Goal: Transaction & Acquisition: Purchase product/service

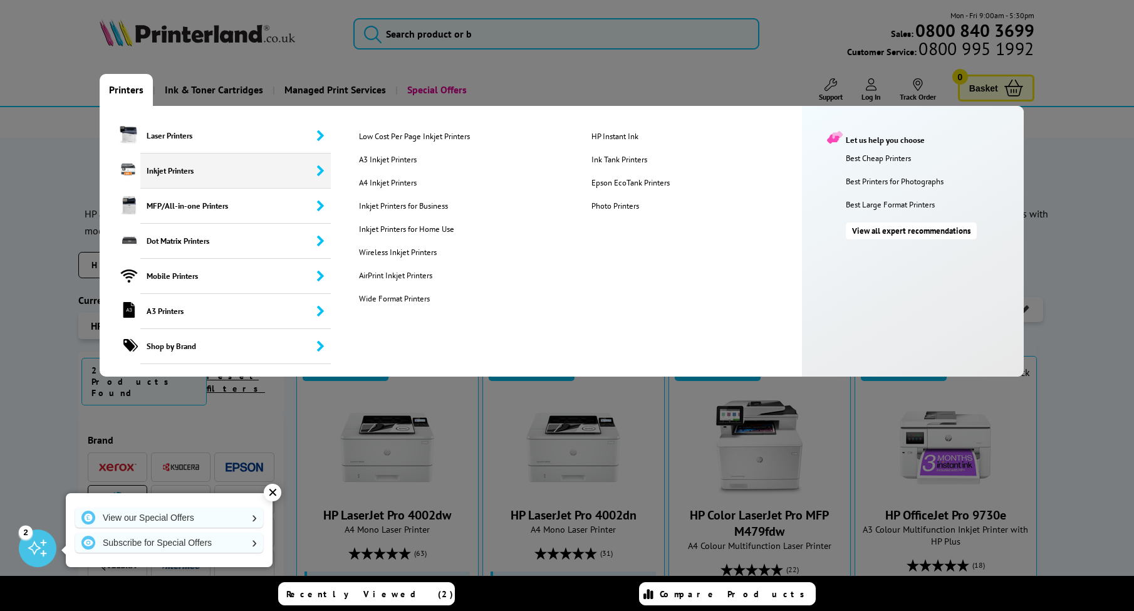
click at [168, 175] on span "Inkjet Printers" at bounding box center [235, 170] width 190 height 35
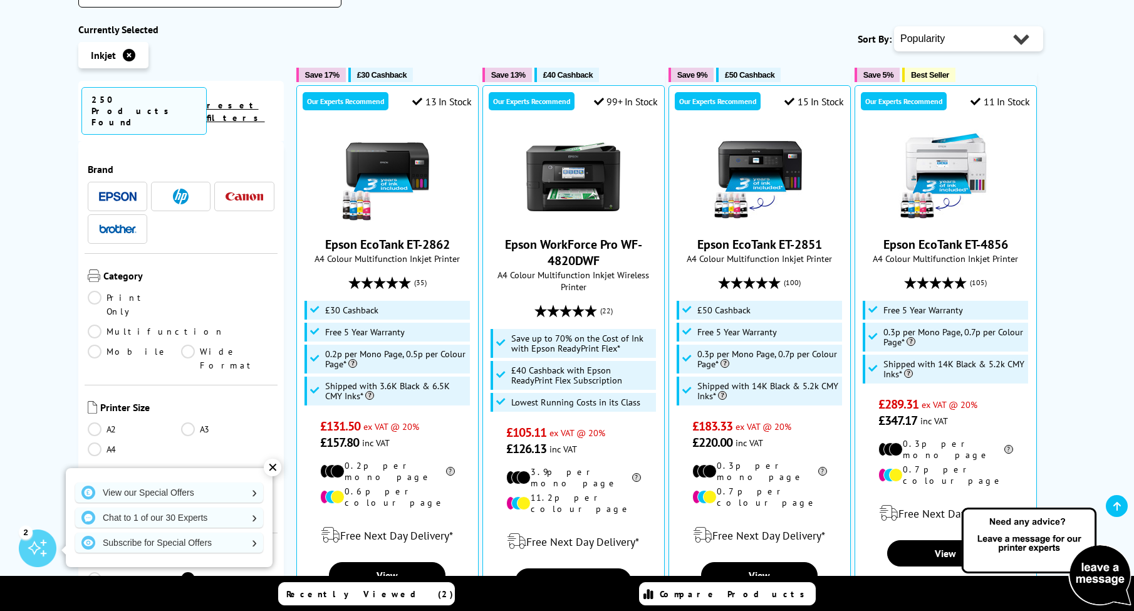
scroll to position [337, 0]
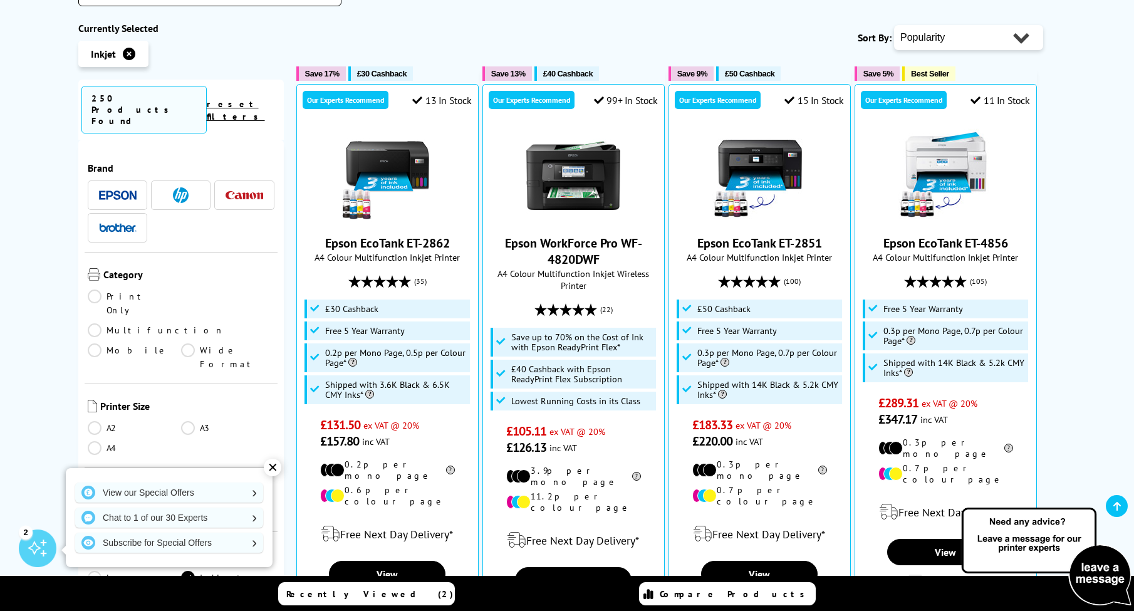
click at [187, 421] on link "A3" at bounding box center [227, 428] width 93 height 14
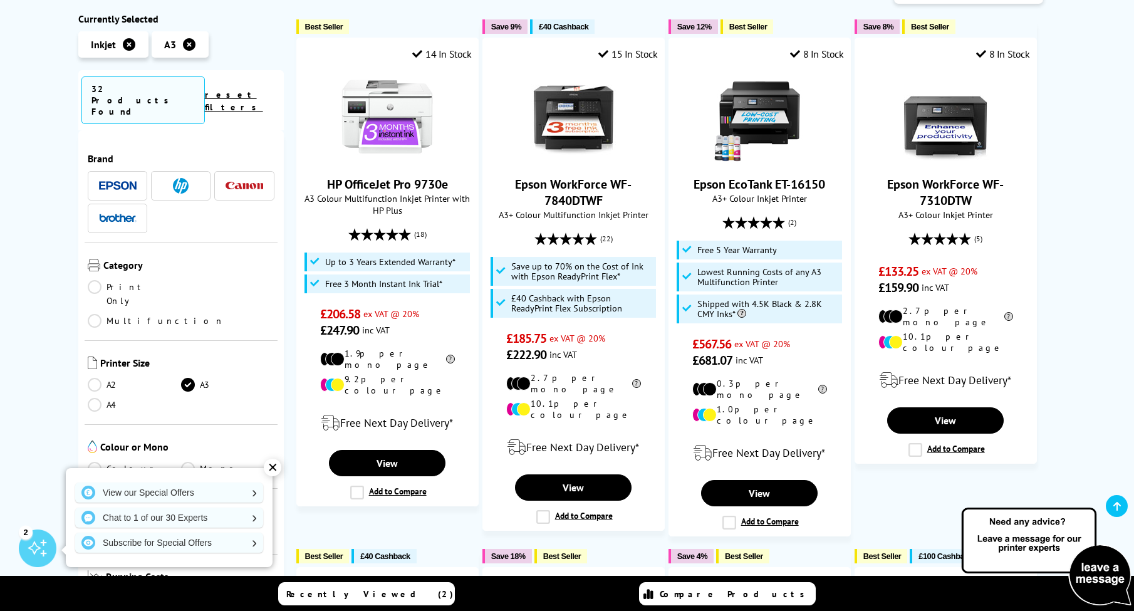
scroll to position [229, 0]
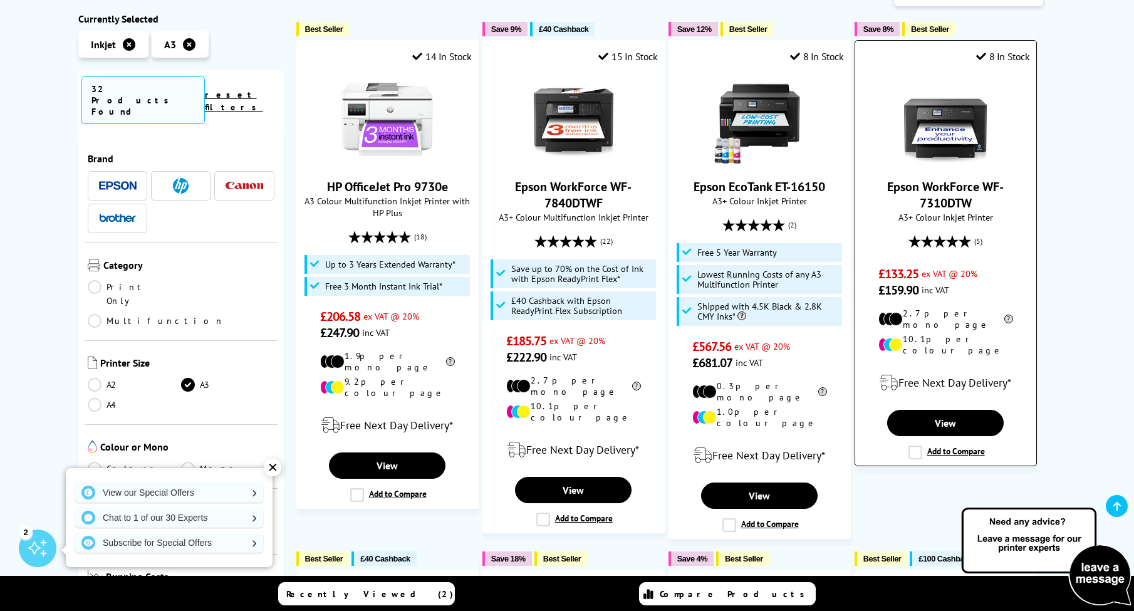
click at [939, 185] on link "Epson WorkForce WF-7310DTW" at bounding box center [945, 194] width 116 height 33
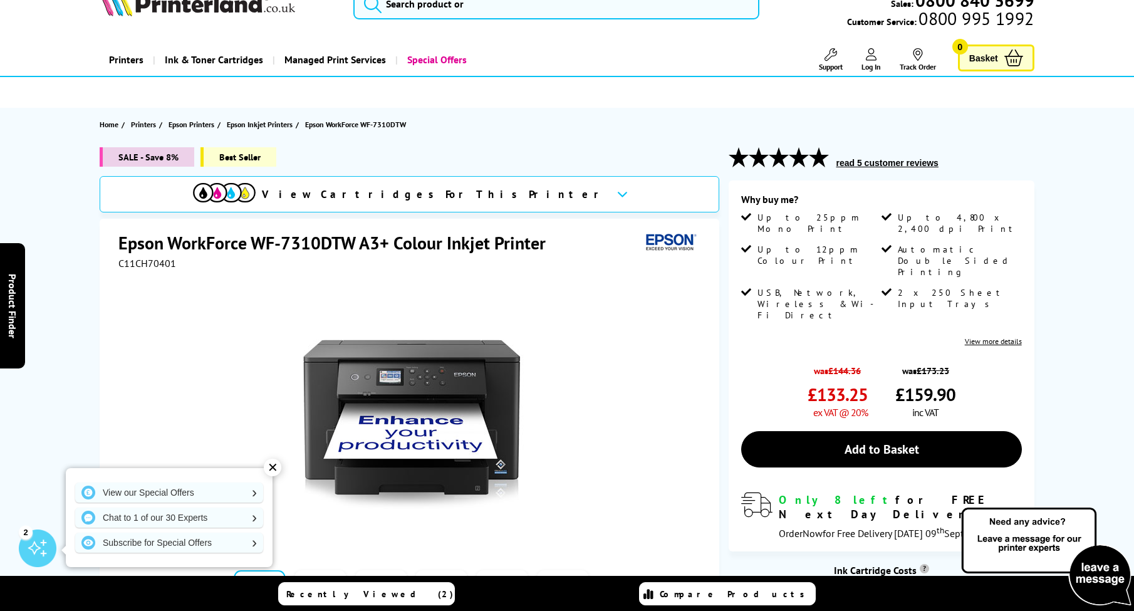
scroll to position [31, 1]
